Goal: Task Accomplishment & Management: Manage account settings

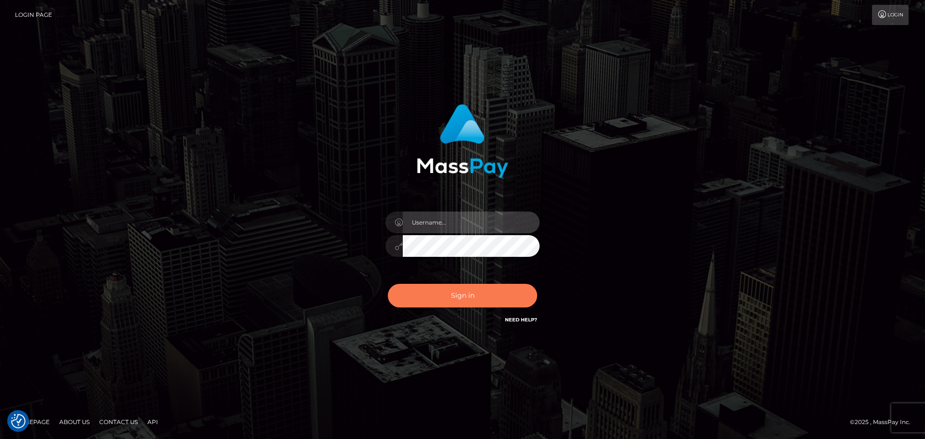
type input "Victor.rollacan"
click at [501, 295] on button "Sign in" at bounding box center [462, 296] width 149 height 24
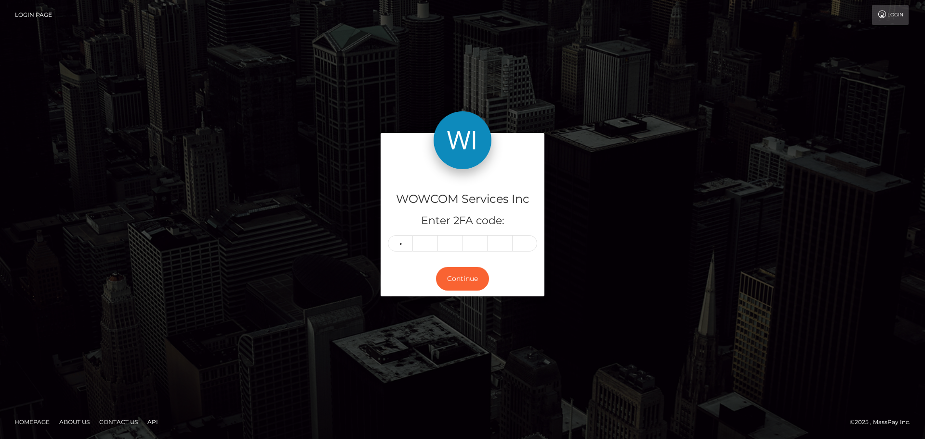
type input "9"
type input "5"
type input "0"
type input "4"
type input "7"
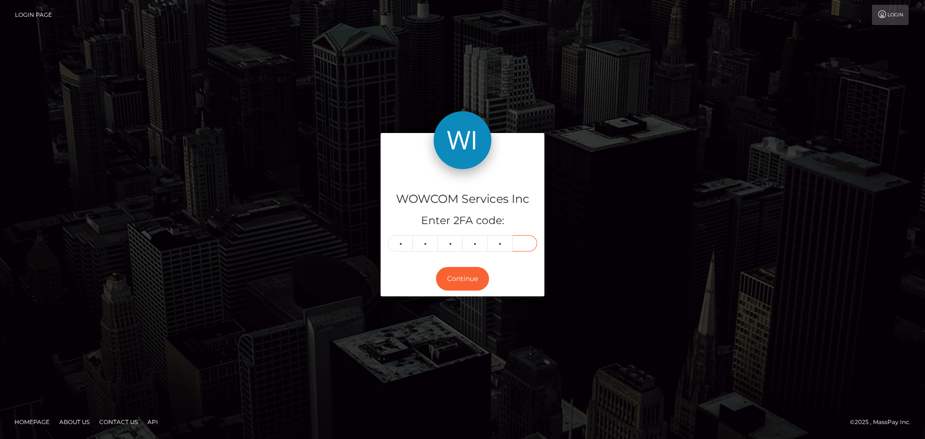
type input "6"
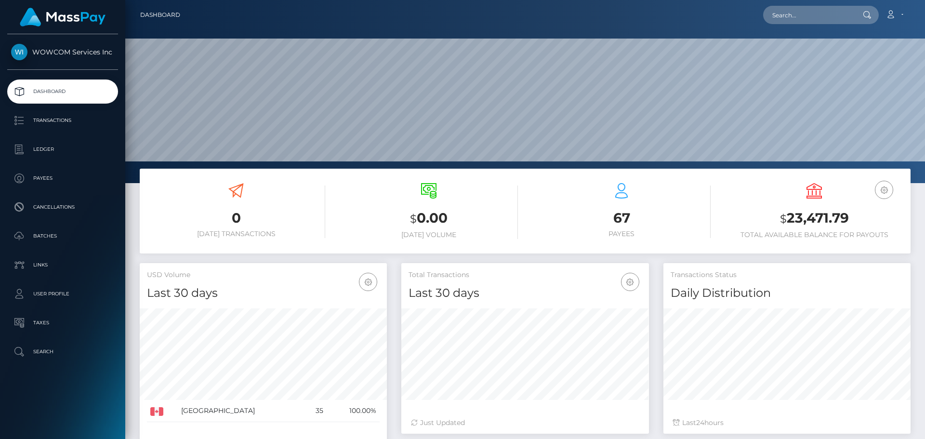
scroll to position [171, 248]
click at [824, 216] on h3 "$ 23,471.79" at bounding box center [814, 219] width 178 height 20
copy h3 "23,471.79"
click at [904, 15] on link "Account" at bounding box center [894, 15] width 28 height 20
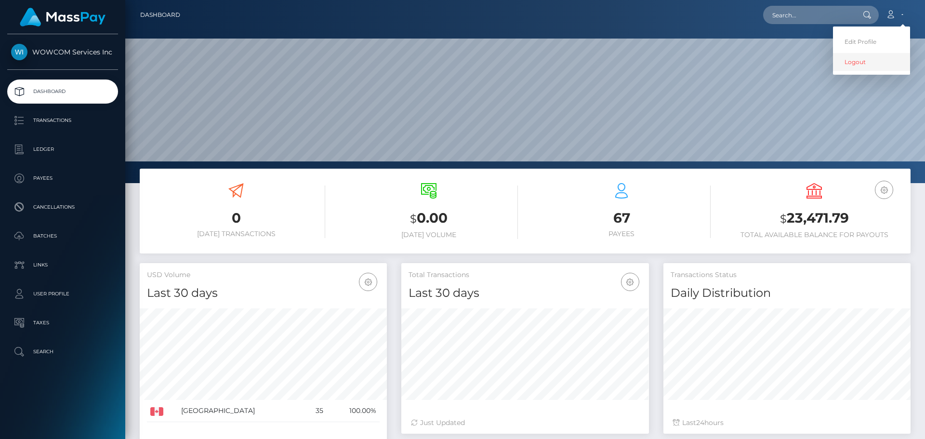
click at [869, 62] on link "Logout" at bounding box center [871, 62] width 77 height 18
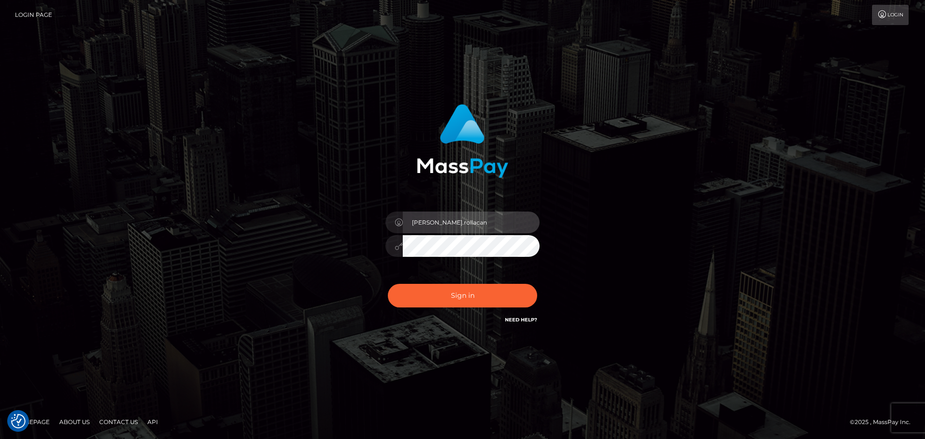
drag, startPoint x: 493, startPoint y: 223, endPoint x: 488, endPoint y: 220, distance: 5.8
click at [489, 221] on input "Victor.rollacan" at bounding box center [471, 222] width 137 height 22
type input "Victor.wowcan2"
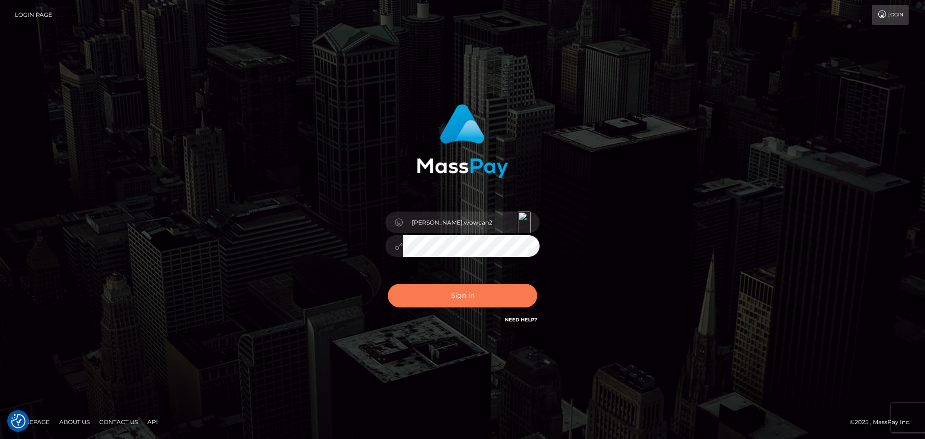
click at [459, 296] on button "Sign in" at bounding box center [462, 296] width 149 height 24
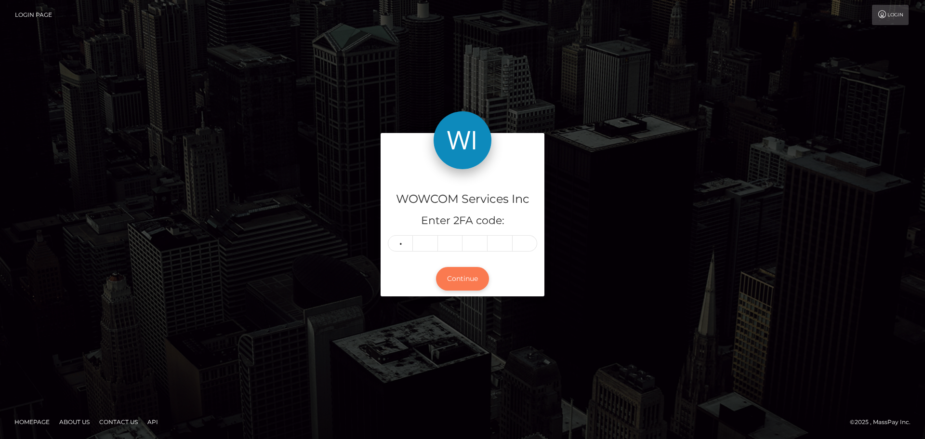
type input "0"
type input "9"
type input "3"
type input "1"
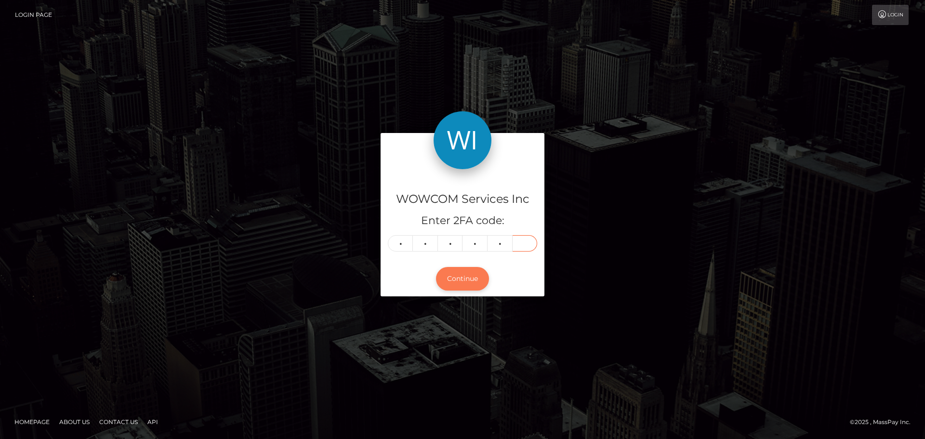
type input "2"
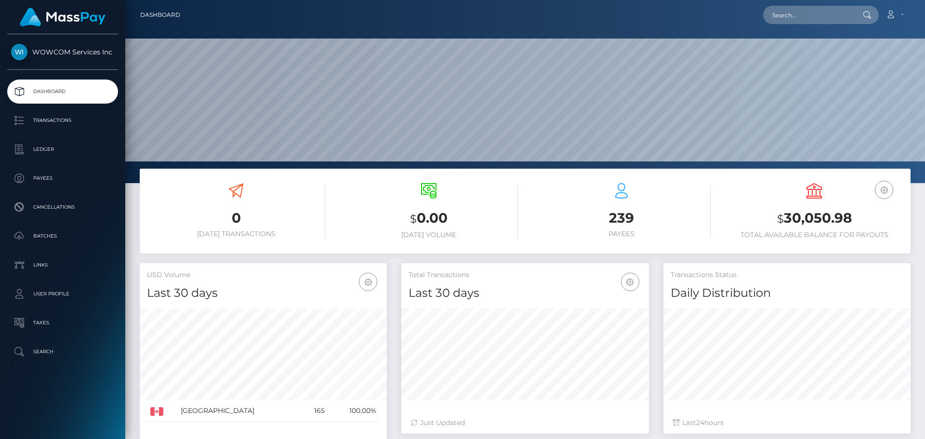
scroll to position [171, 248]
click at [809, 219] on h3 "$ 30,050.98" at bounding box center [814, 219] width 178 height 20
copy h3 "30,050.98"
